Goal: Navigation & Orientation: Find specific page/section

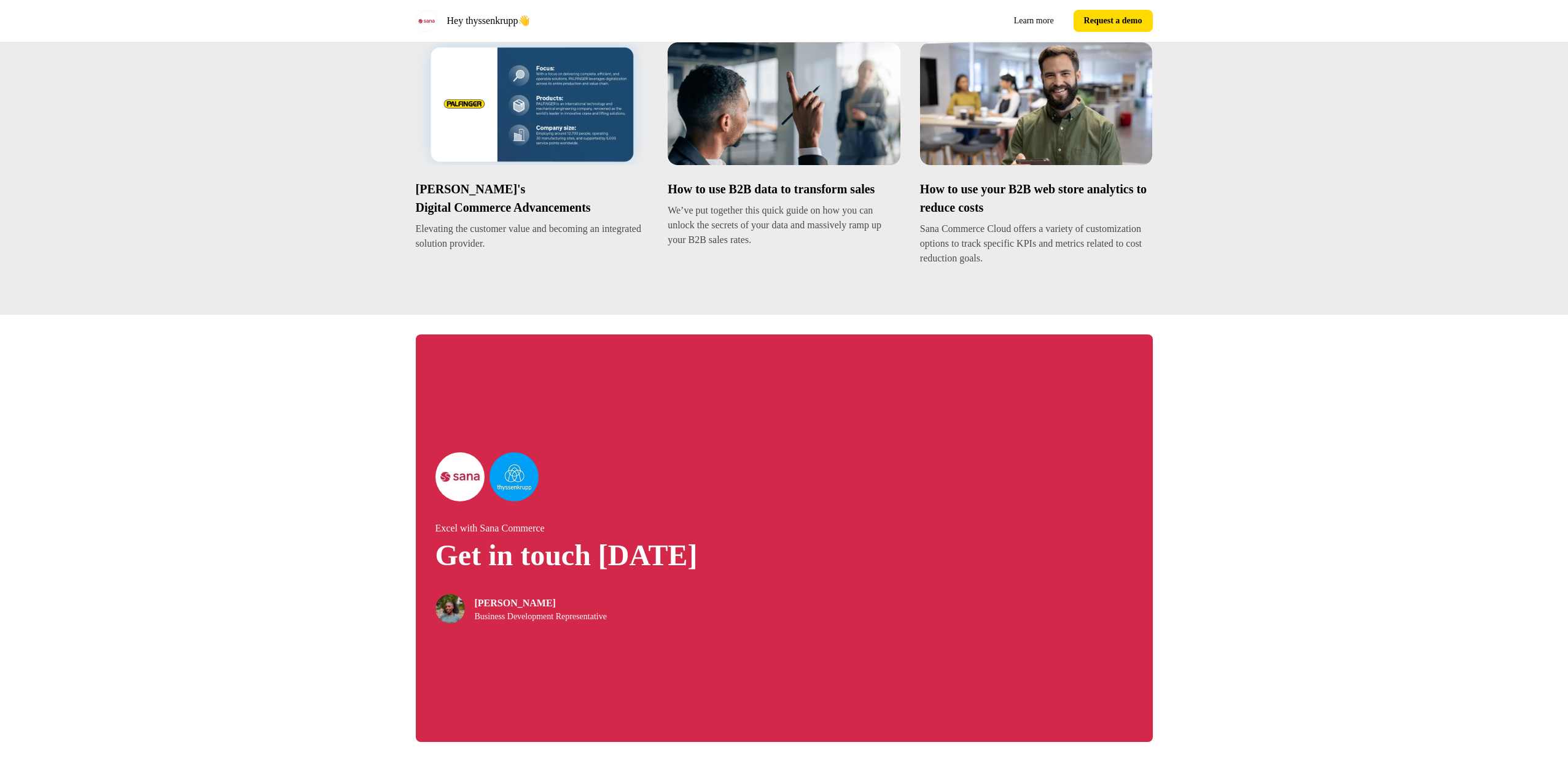
scroll to position [2149, 0]
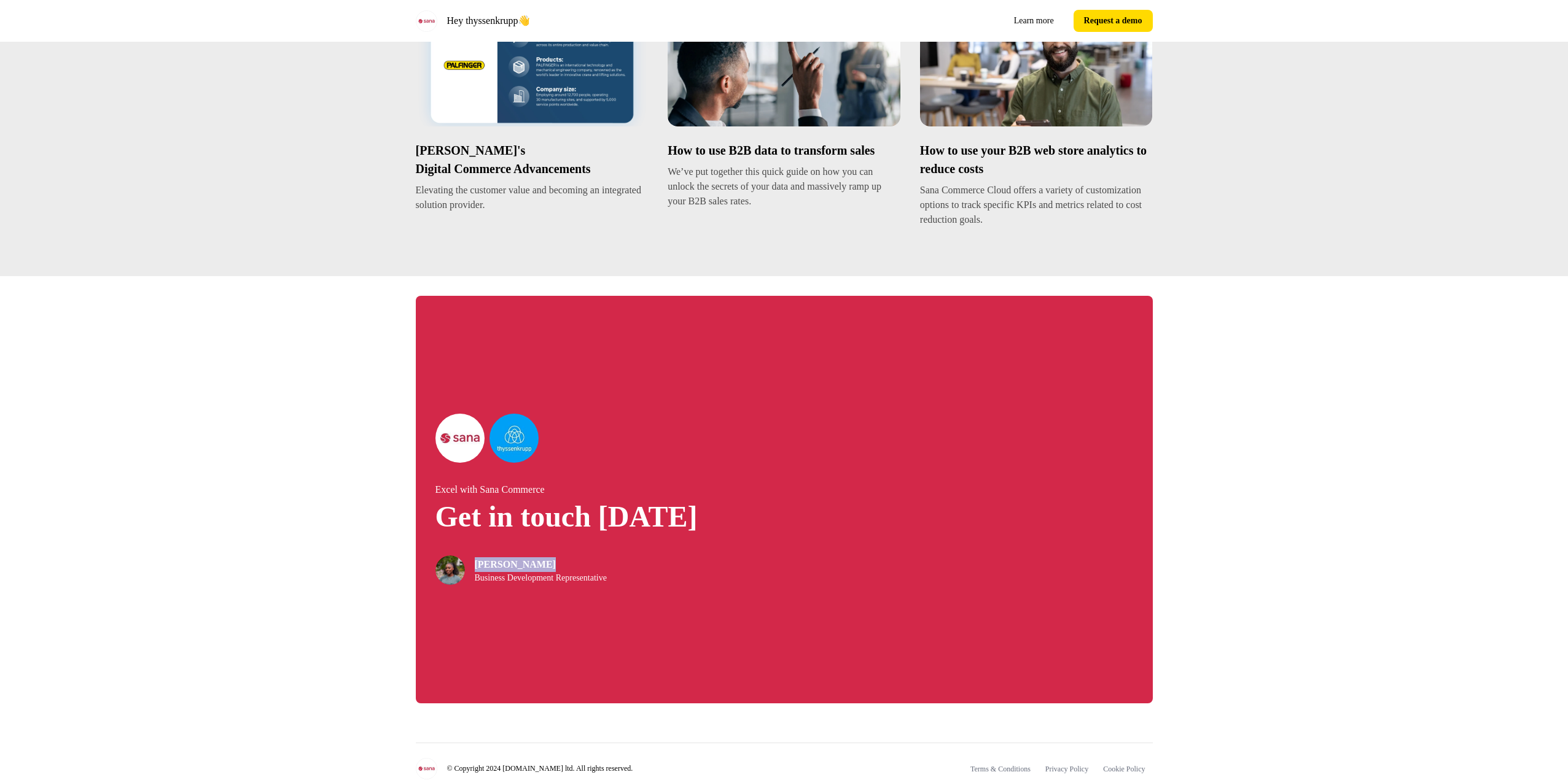
drag, startPoint x: 477, startPoint y: 617, endPoint x: 546, endPoint y: 619, distance: 69.0
click at [546, 572] on p "Nicky Nkalubo" at bounding box center [540, 564] width 132 height 15
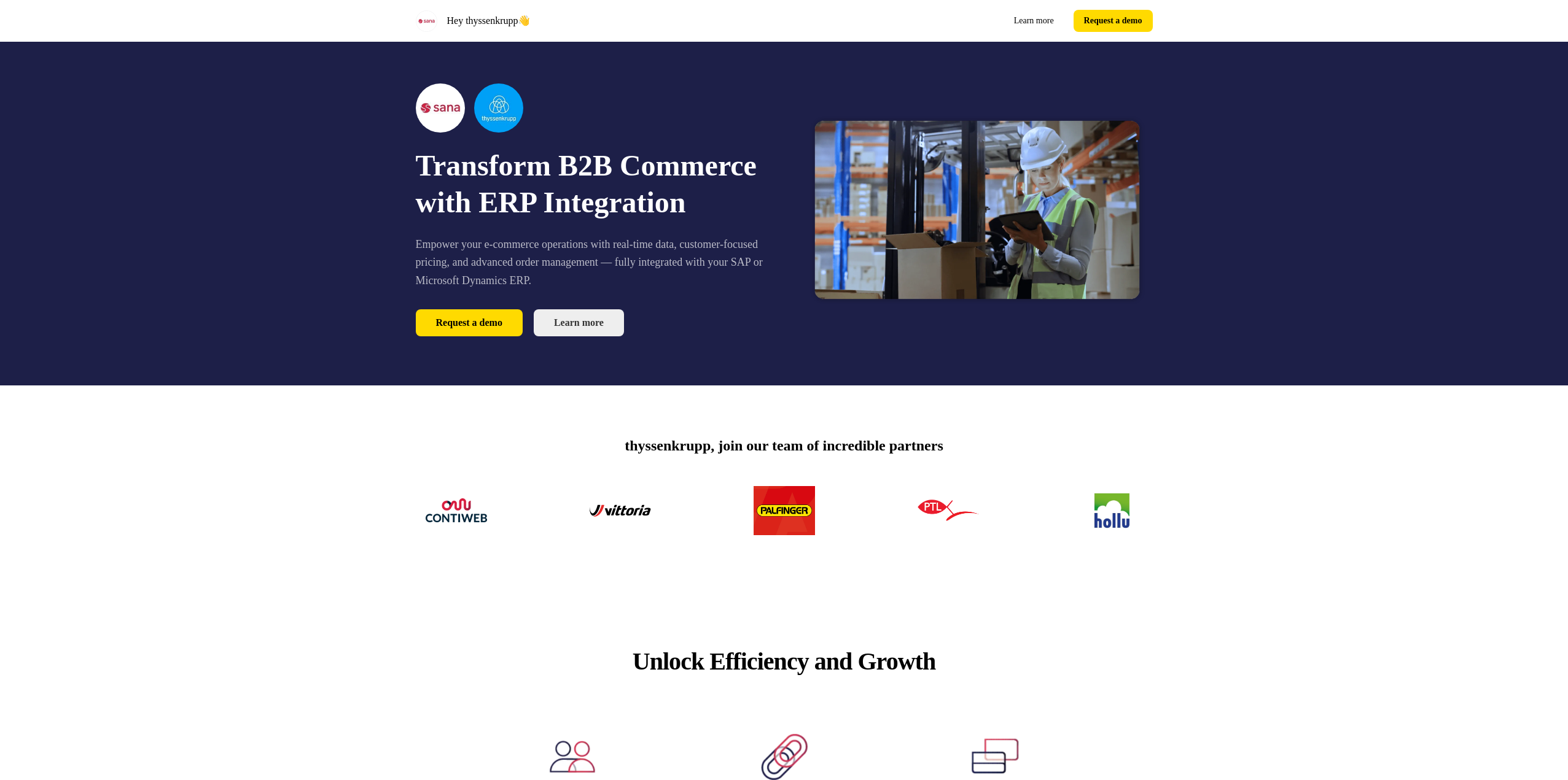
scroll to position [0, 0]
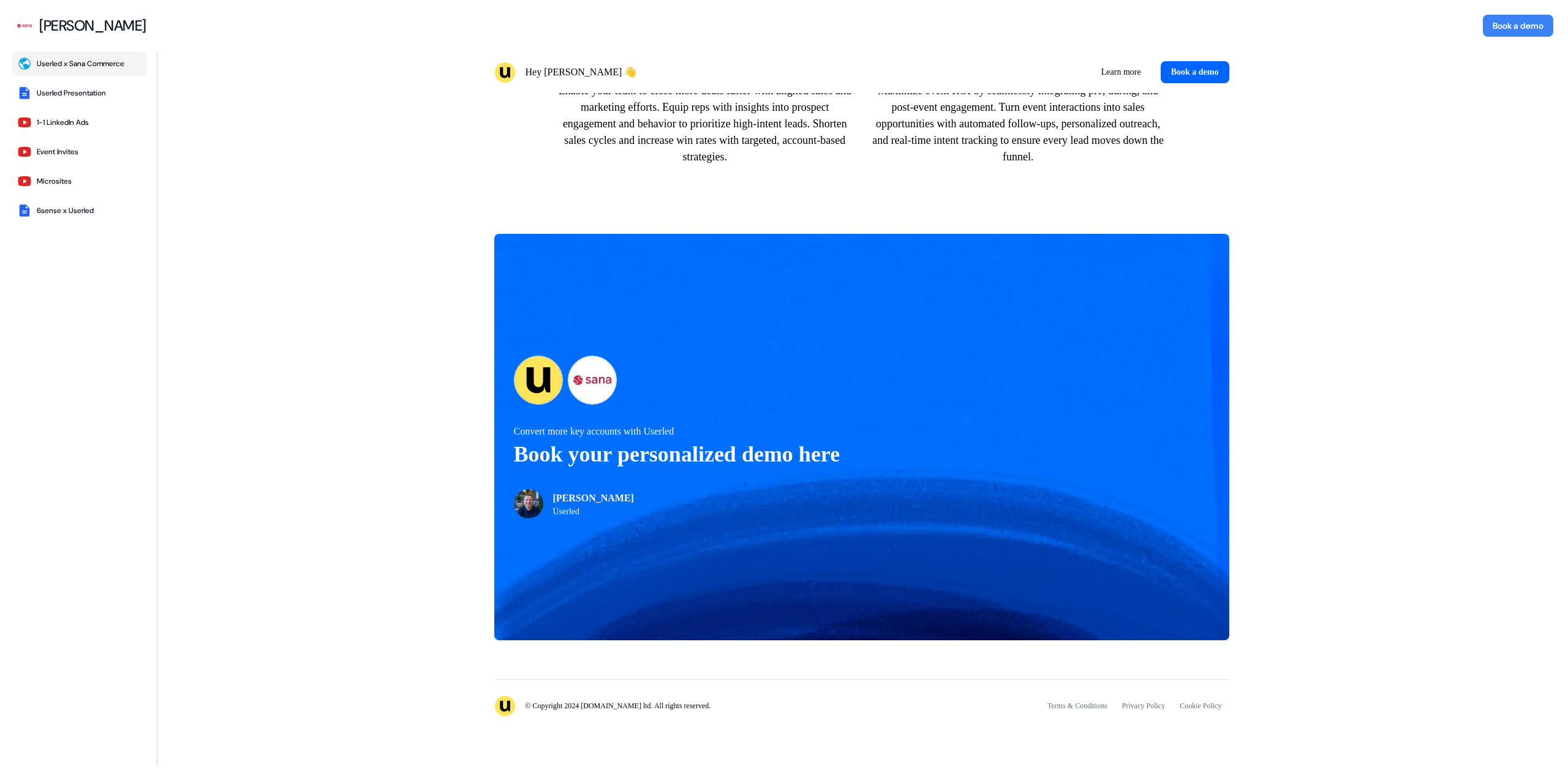
scroll to position [985, 0]
drag, startPoint x: 1351, startPoint y: 490, endPoint x: 1238, endPoint y: 507, distance: 114.3
click at [1352, 490] on div "Convert more key accounts with Userled Book your personalized demo here [PERSON…" at bounding box center [861, 438] width 1388 height 446
